Goal: Task Accomplishment & Management: Manage account settings

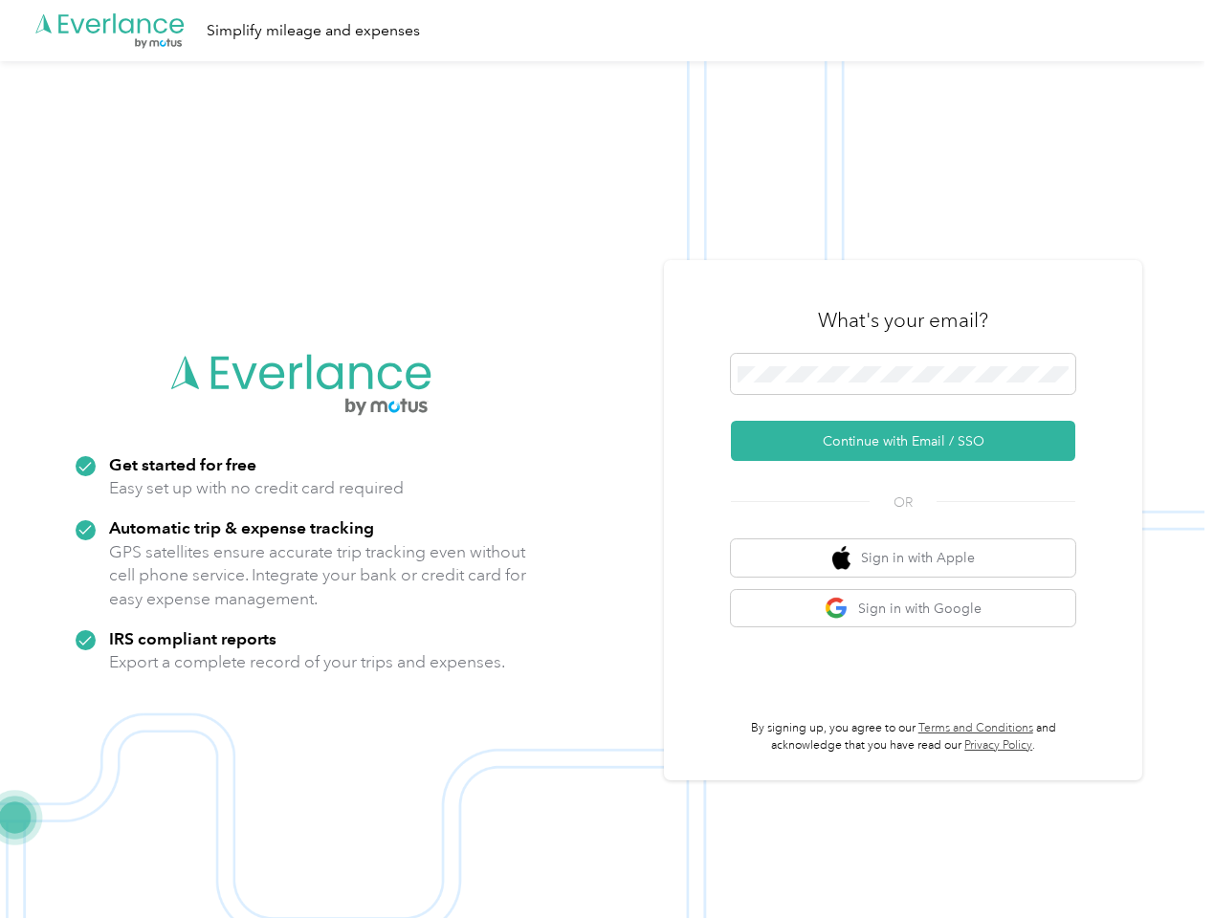
click at [607, 459] on img at bounding box center [602, 520] width 1204 height 918
click at [607, 31] on div ".cls-1 { fill: #00adee; } .cls-2 { fill: #fff; } .cls-3 { fill: #707372; } .cls…" at bounding box center [602, 30] width 1204 height 61
click at [911, 441] on button "Continue with Email / SSO" at bounding box center [903, 441] width 344 height 40
click at [911, 558] on button "Sign in with Apple" at bounding box center [903, 558] width 344 height 37
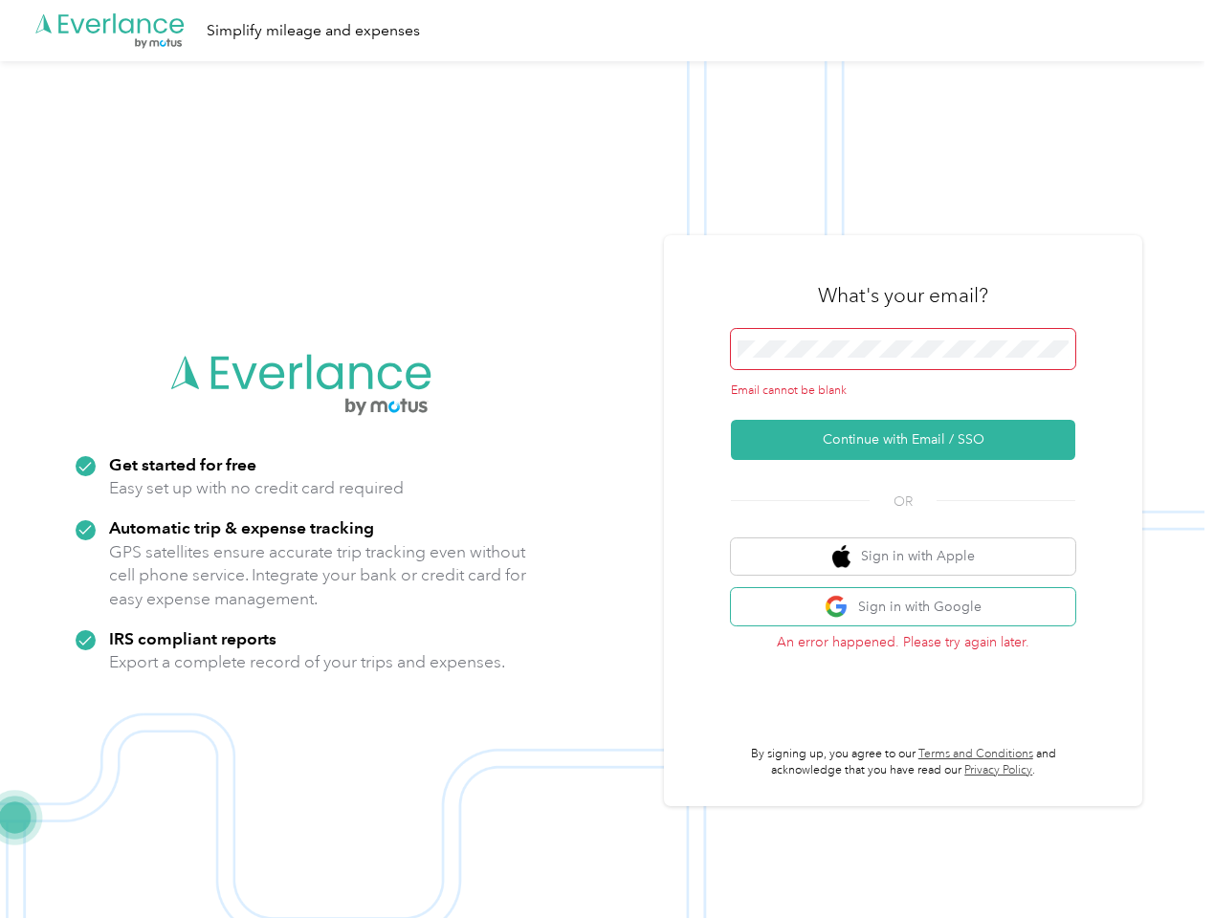
click at [911, 608] on button "Sign in with Google" at bounding box center [903, 606] width 344 height 37
